Goal: Book appointment/travel/reservation

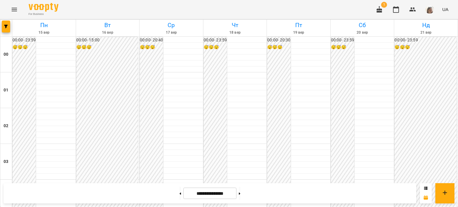
scroll to position [489, 0]
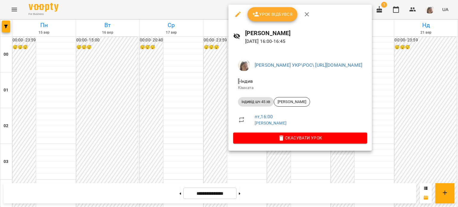
click at [221, 107] on div at bounding box center [229, 103] width 458 height 207
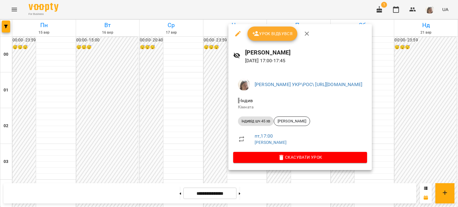
click at [165, 125] on div at bounding box center [229, 103] width 458 height 207
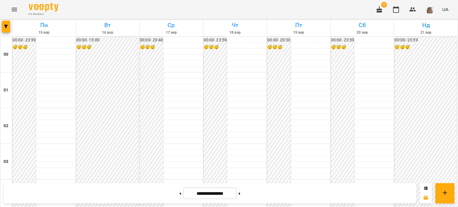
scroll to position [522, 0]
click at [180, 190] on button at bounding box center [180, 193] width 1 height 13
type input "**********"
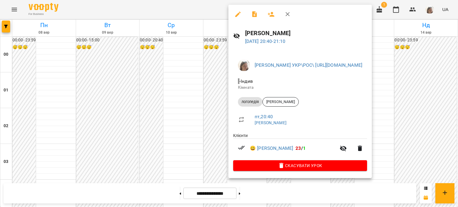
click at [184, 103] on div at bounding box center [229, 103] width 458 height 207
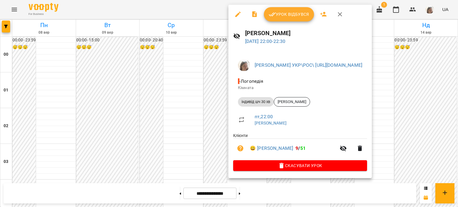
click at [146, 99] on div at bounding box center [229, 103] width 458 height 207
